Goal: Task Accomplishment & Management: Manage account settings

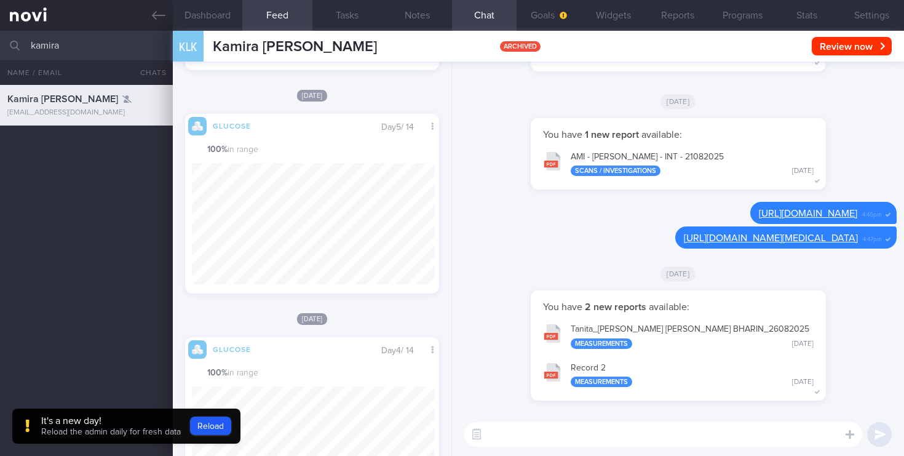
drag, startPoint x: 92, startPoint y: 51, endPoint x: 0, endPoint y: 38, distance: 92.6
click at [0, 38] on input "kamira" at bounding box center [452, 46] width 904 height 30
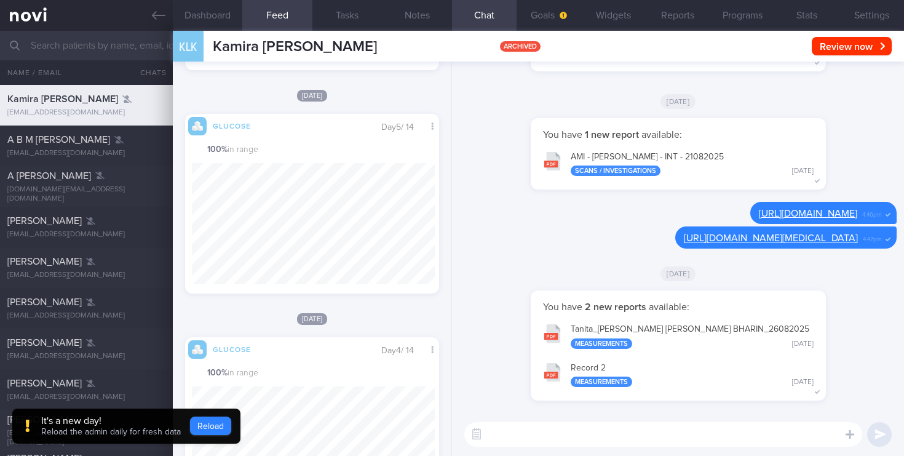
click at [220, 430] on button "Reload" at bounding box center [210, 425] width 41 height 18
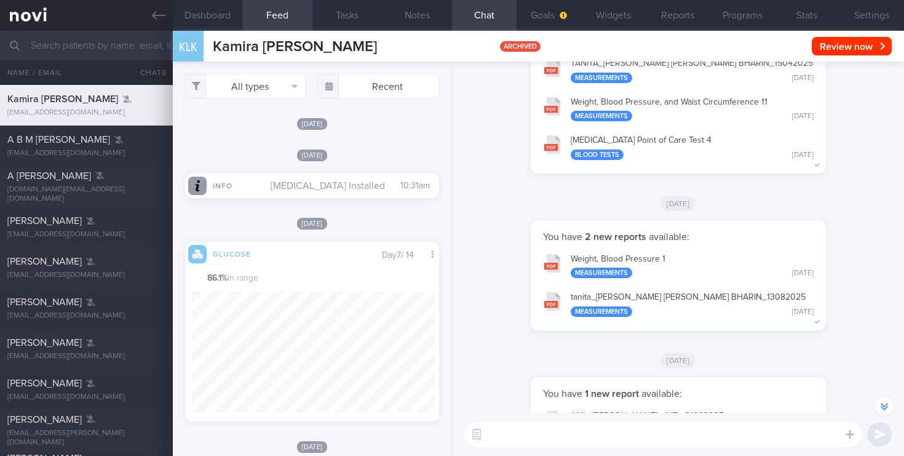
scroll to position [163, 243]
click at [46, 20] on link at bounding box center [86, 15] width 173 height 31
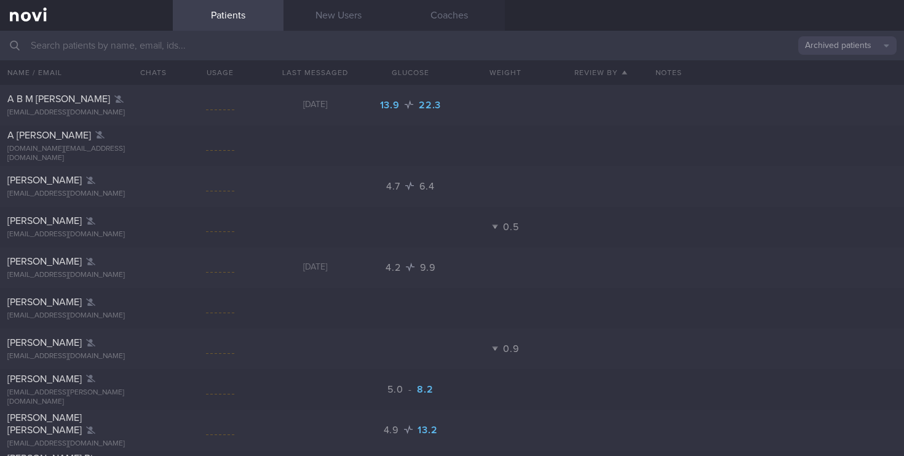
click at [856, 46] on button "Archived patients" at bounding box center [847, 45] width 98 height 18
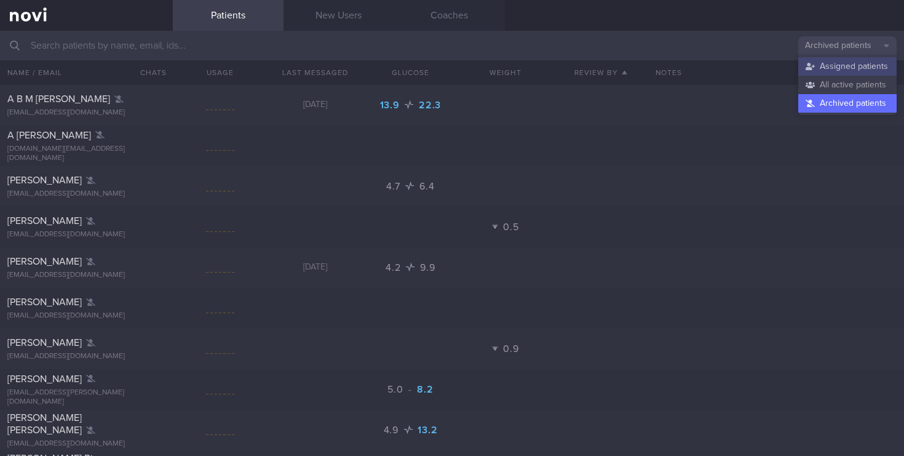
click at [835, 63] on button "Assigned patients" at bounding box center [847, 66] width 98 height 18
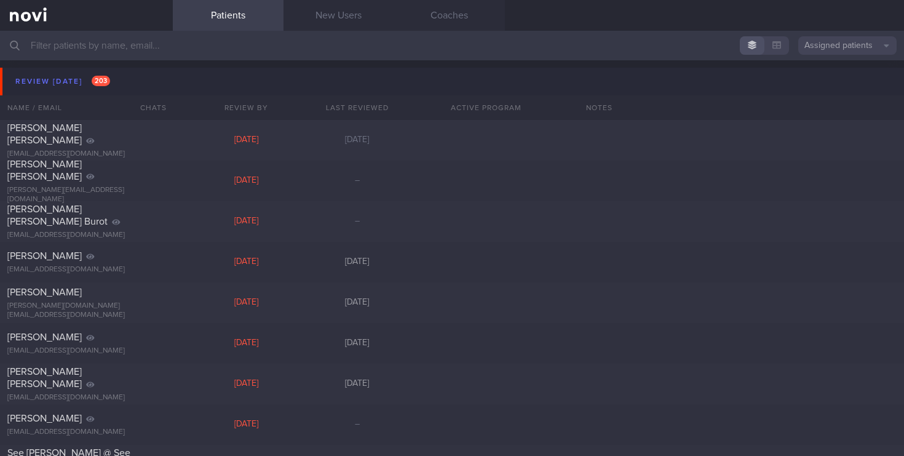
click at [856, 50] on button "Assigned patients" at bounding box center [847, 45] width 98 height 18
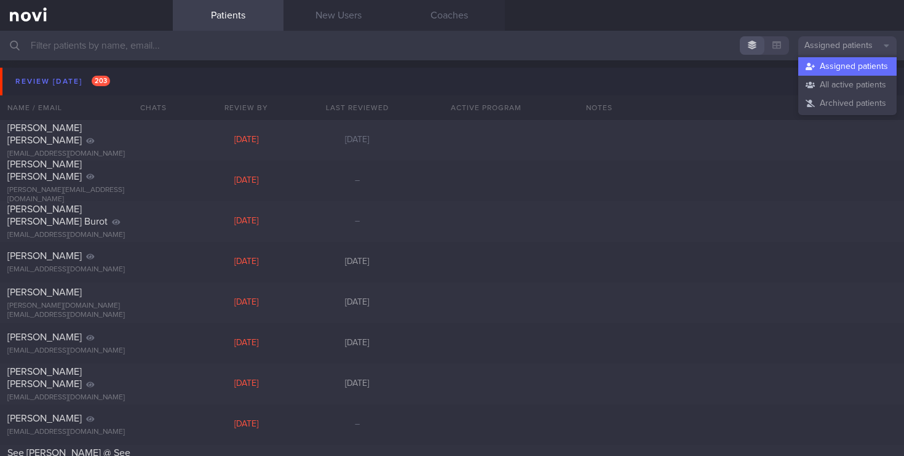
click at [849, 68] on button "Assigned patients" at bounding box center [847, 66] width 98 height 18
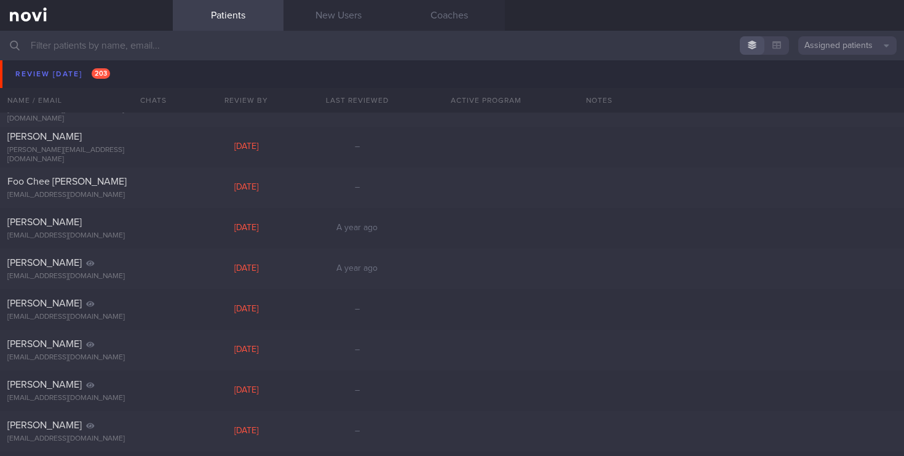
scroll to position [1660, 0]
click at [81, 43] on input "text" at bounding box center [452, 46] width 904 height 30
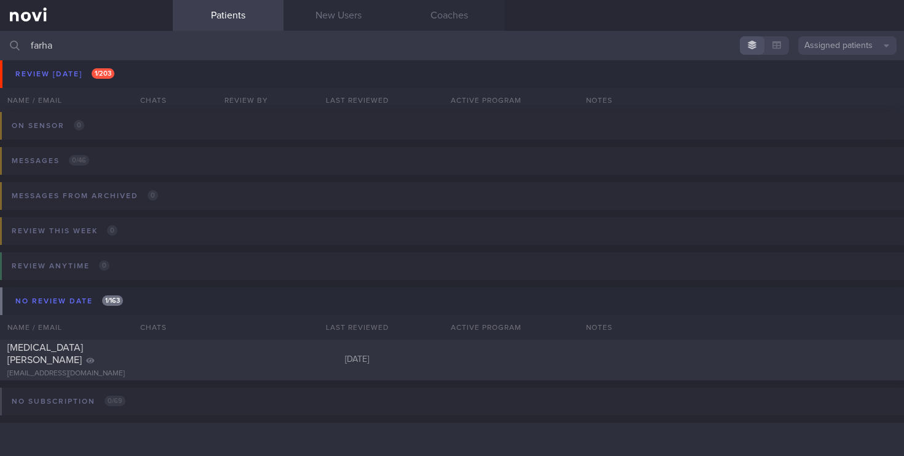
scroll to position [56, 0]
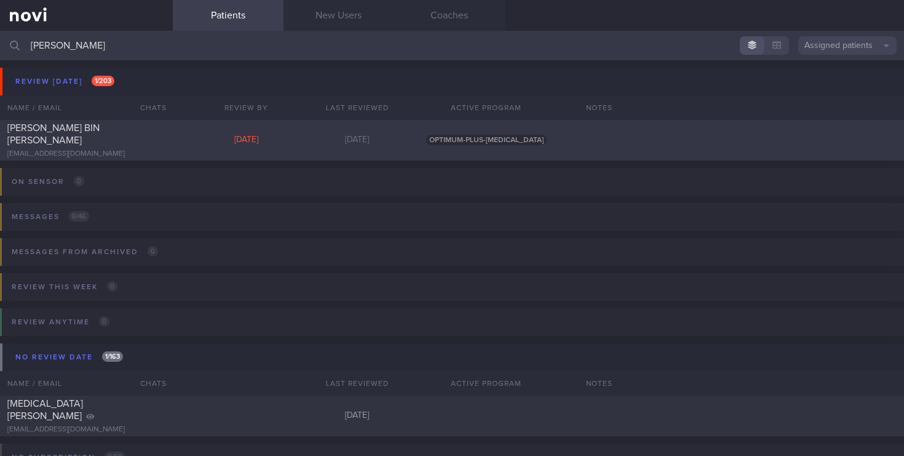
type input "[PERSON_NAME]"
click at [111, 156] on div "[PERSON_NAME] BIN [PERSON_NAME] [EMAIL_ADDRESS][DOMAIN_NAME] [DATE] [DATE] OPTI…" at bounding box center [452, 140] width 904 height 41
select select "7"
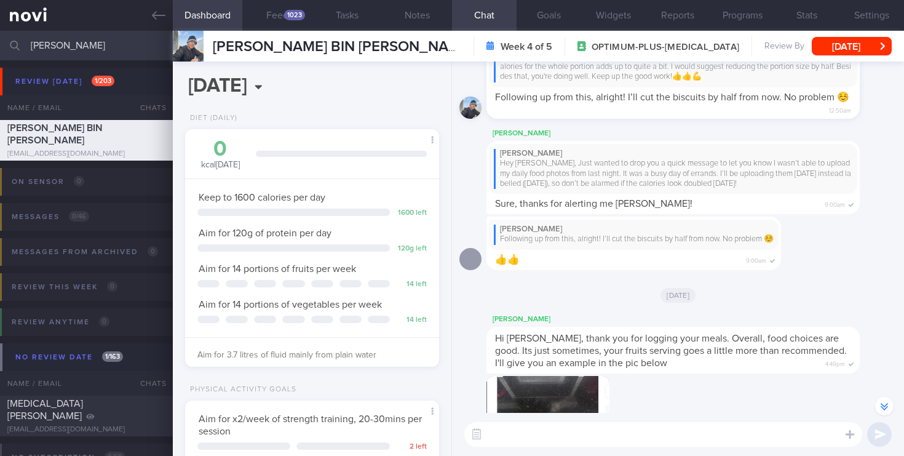
scroll to position [-1506, 0]
click at [280, 12] on button "Feed 1023" at bounding box center [277, 15] width 70 height 31
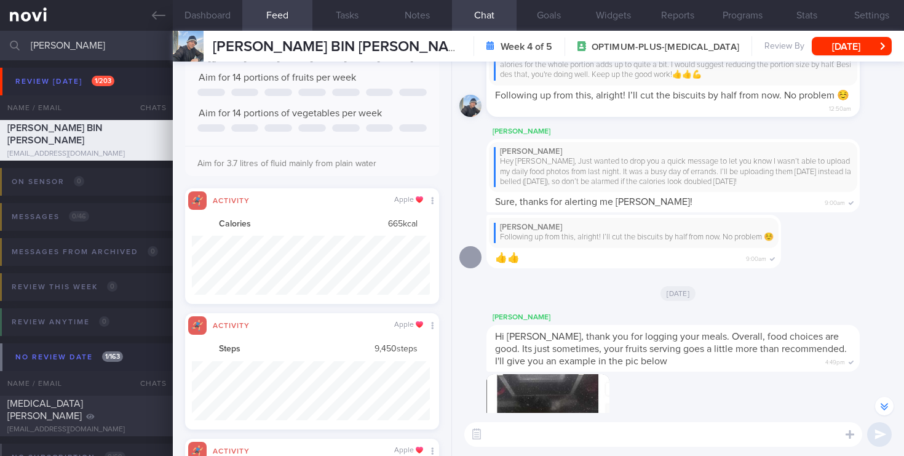
scroll to position [59, 238]
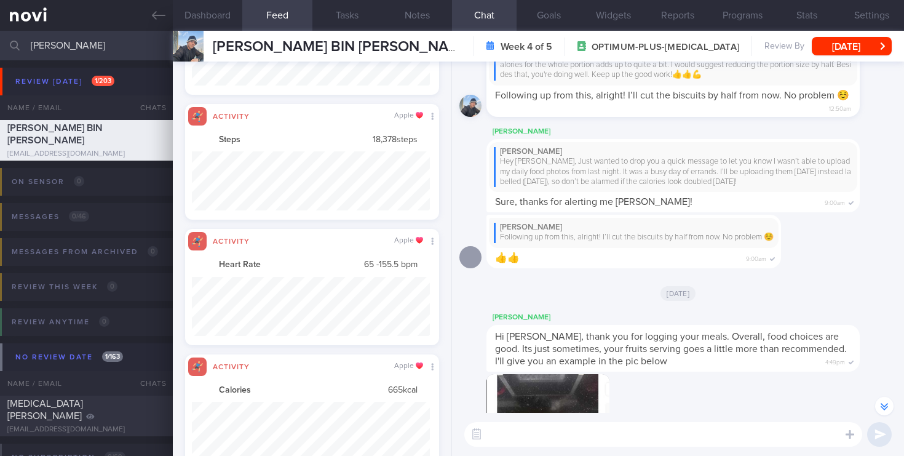
click at [559, 380] on button "button" at bounding box center [548, 435] width 123 height 123
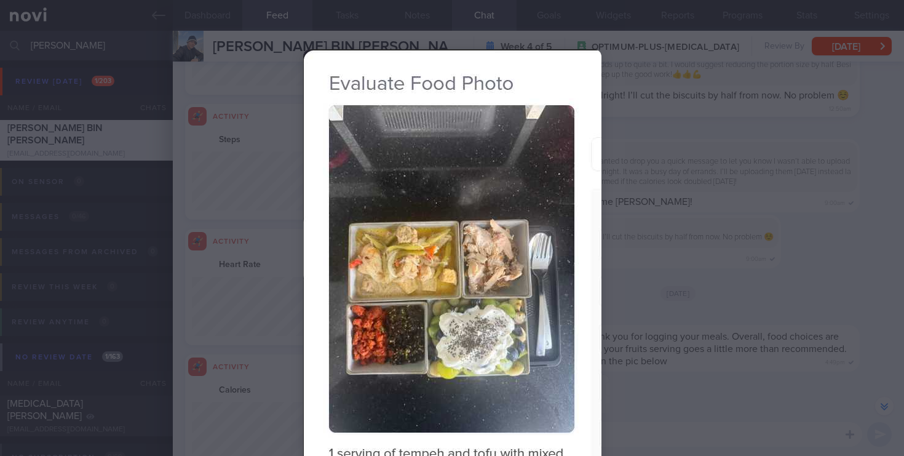
click at [666, 253] on div at bounding box center [452, 228] width 904 height 456
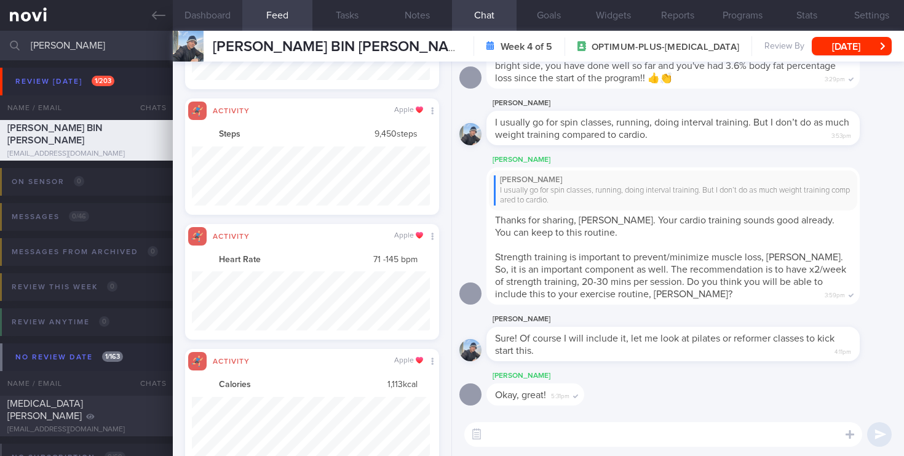
click at [205, 9] on button "Dashboard" at bounding box center [208, 15] width 70 height 31
